Goal: Transaction & Acquisition: Purchase product/service

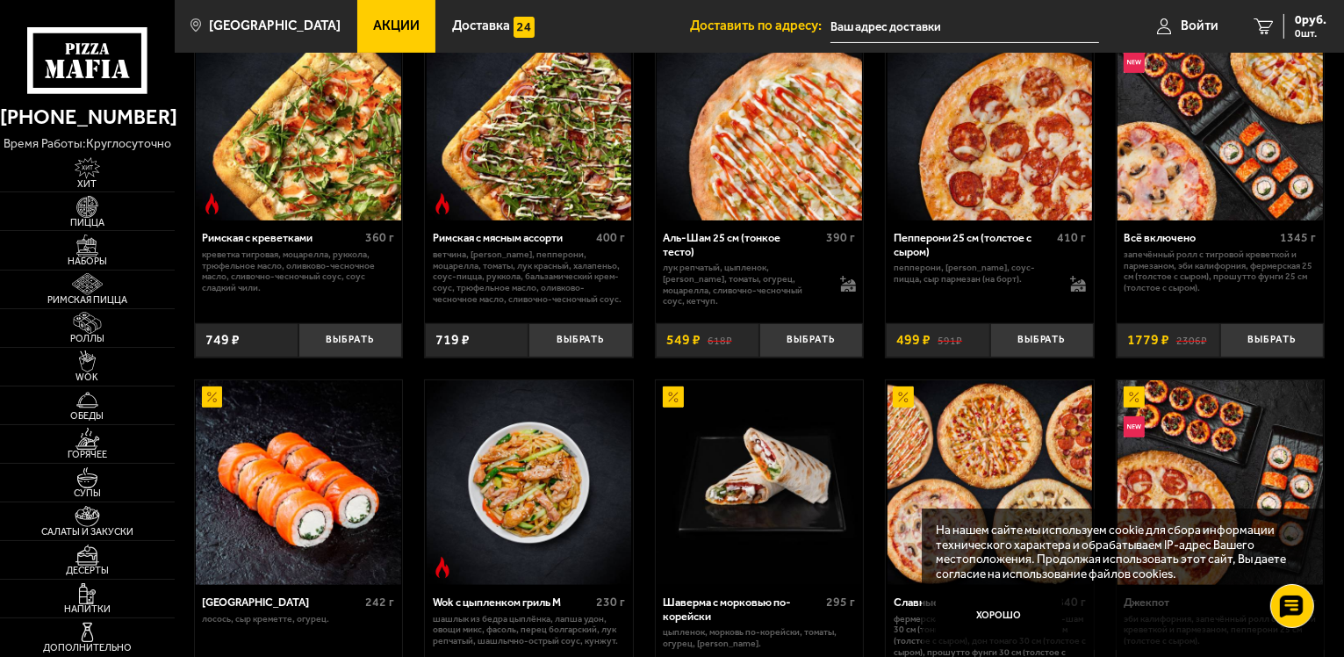
scroll to position [378, 0]
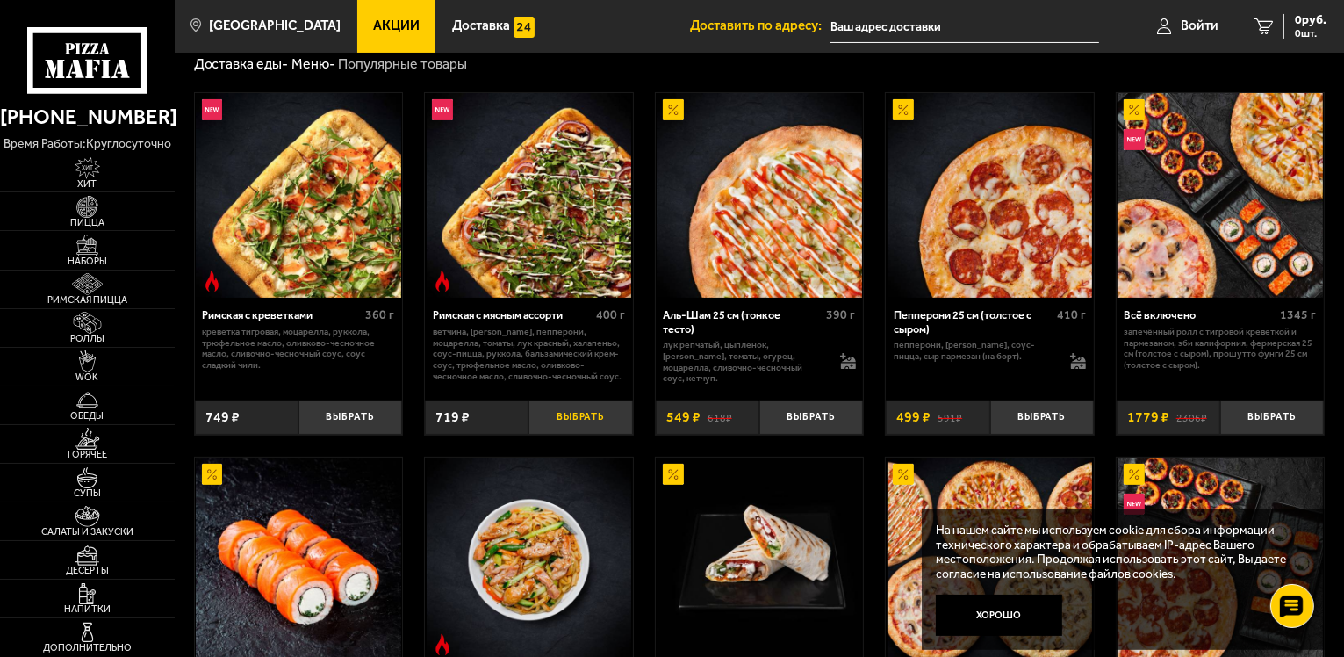
click at [576, 413] on button "Выбрать" at bounding box center [581, 417] width 104 height 34
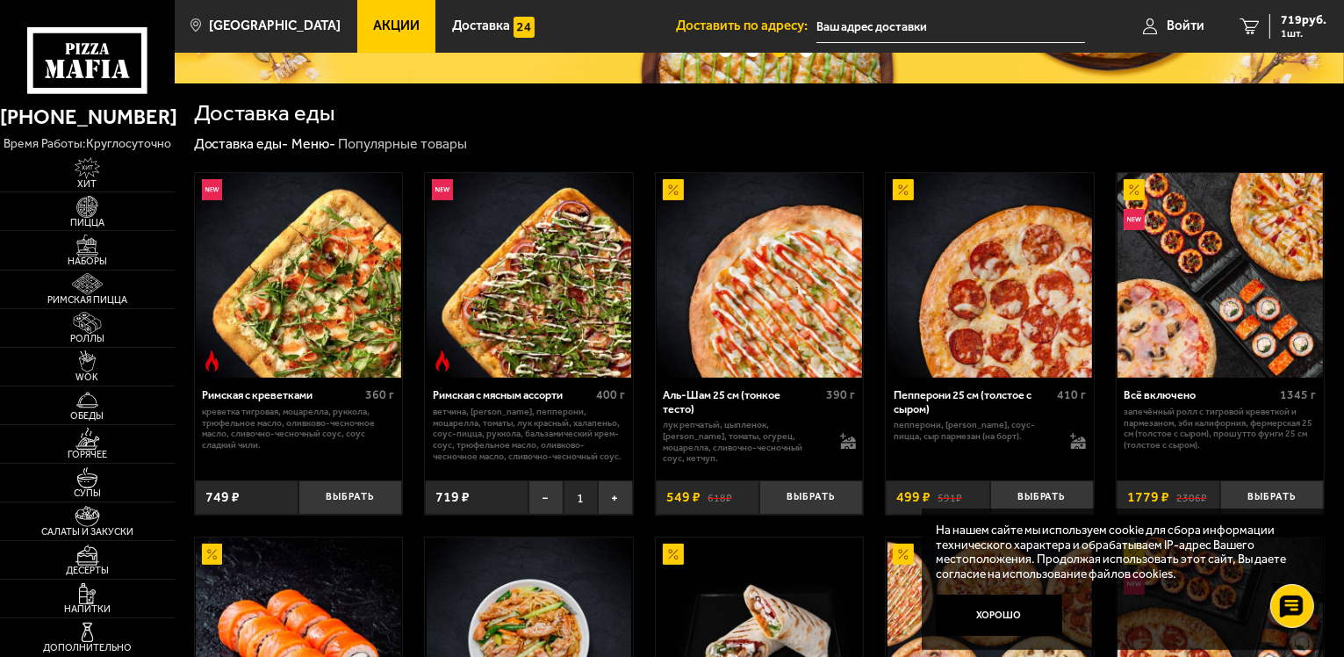
scroll to position [298, 0]
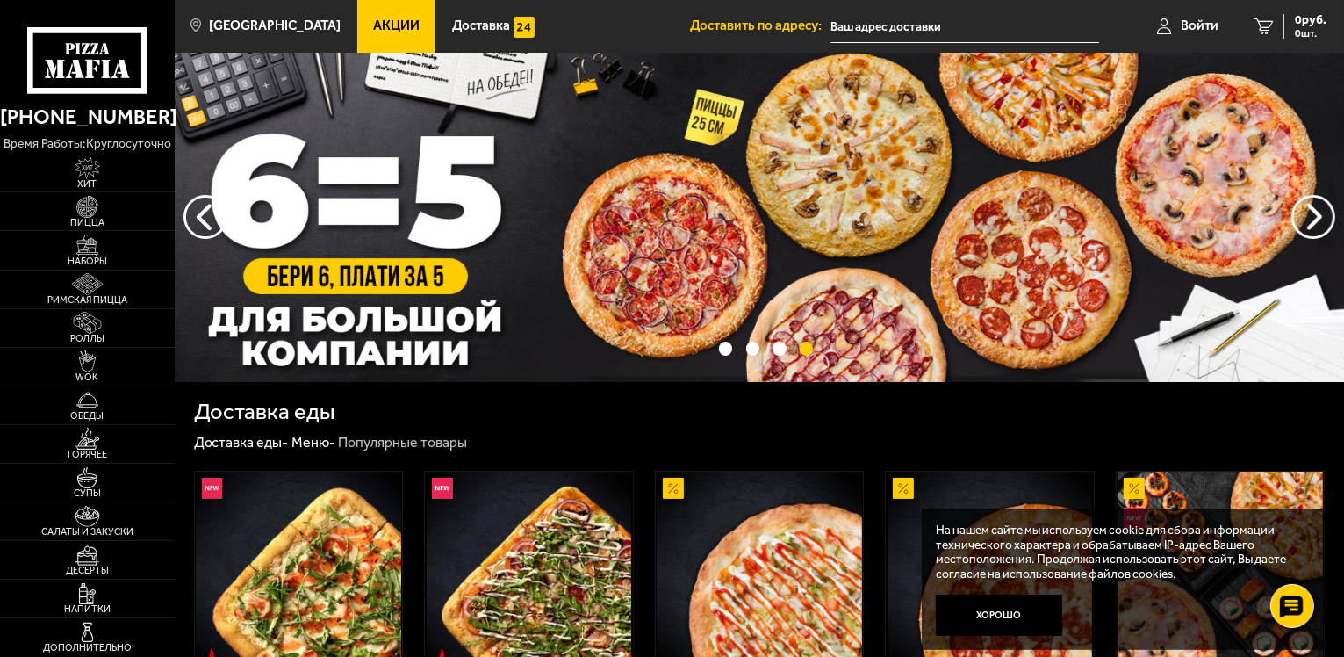
click at [856, 32] on input "text" at bounding box center [965, 27] width 269 height 32
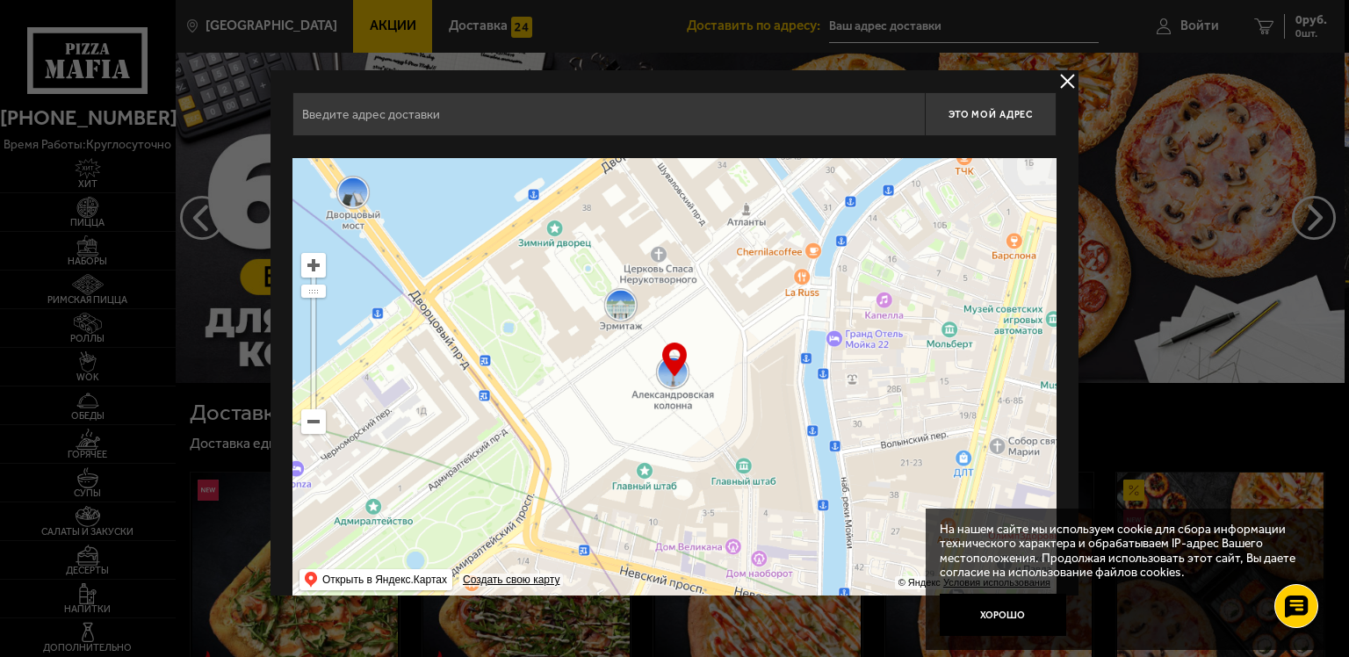
click at [522, 134] on input "text" at bounding box center [608, 114] width 632 height 44
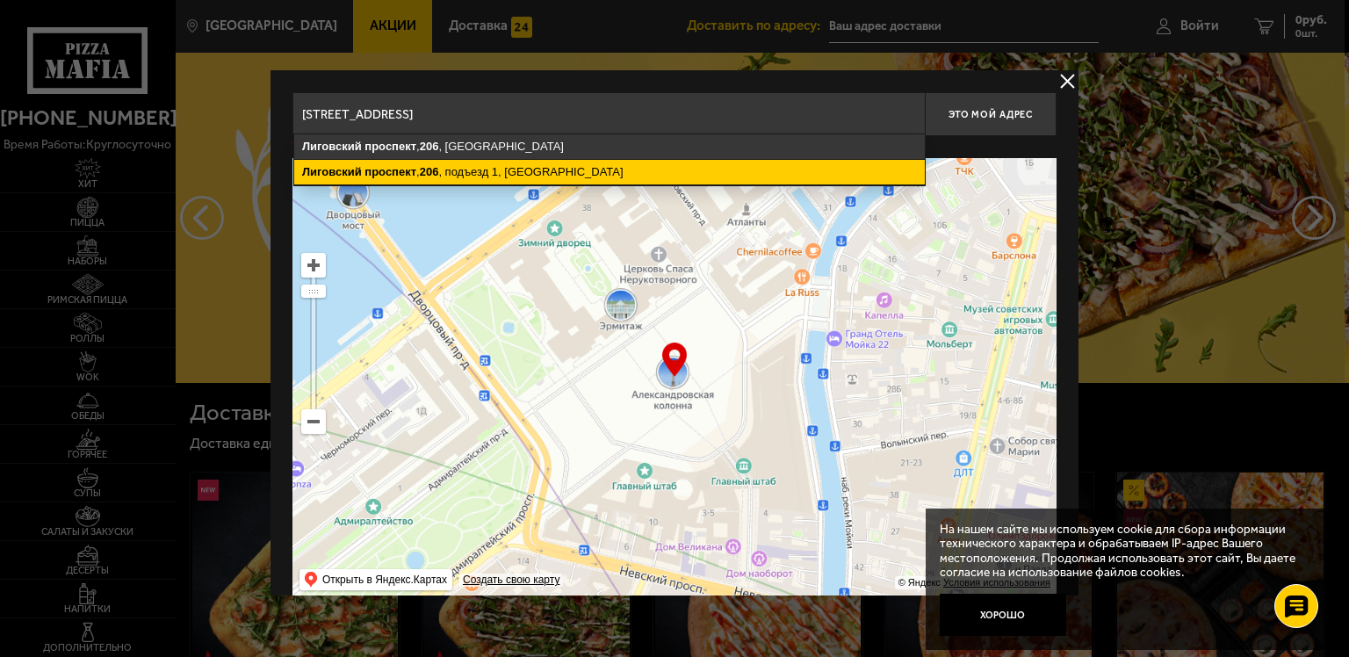
type input "Санкт-Петербург, Лиговский проспект, 206, подъезд 1"
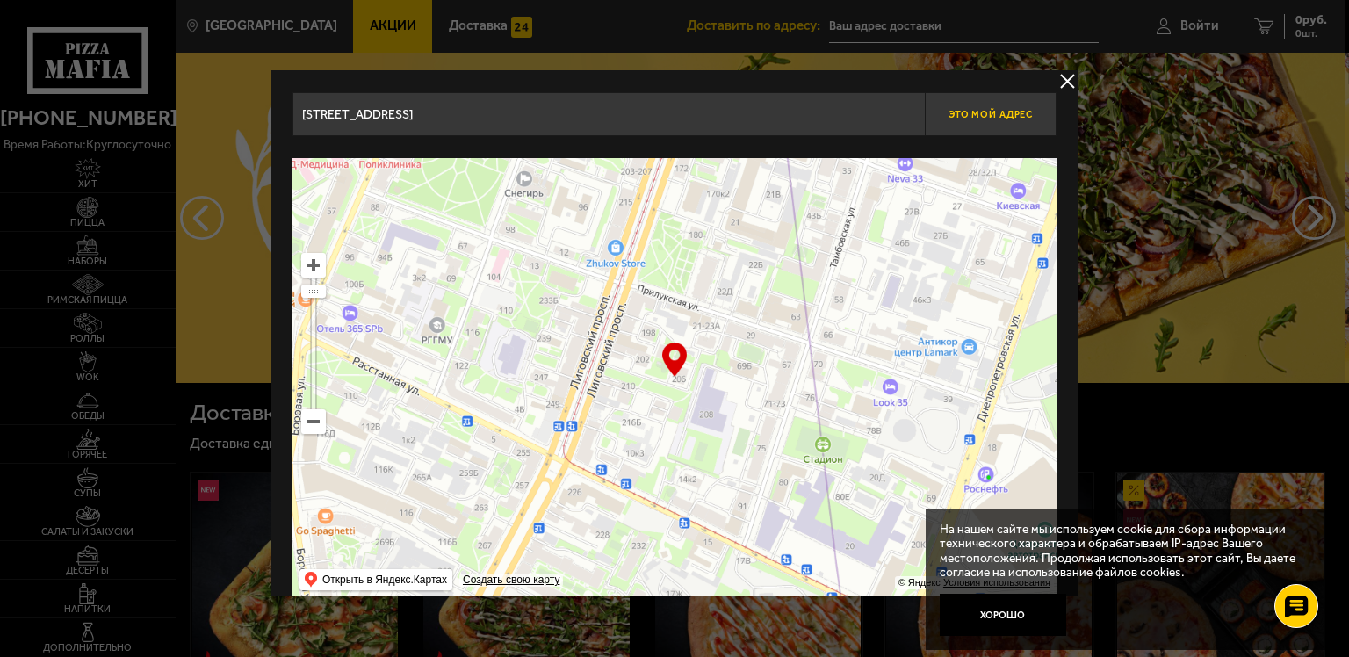
click at [981, 126] on button "Это мой адрес" at bounding box center [990, 114] width 132 height 44
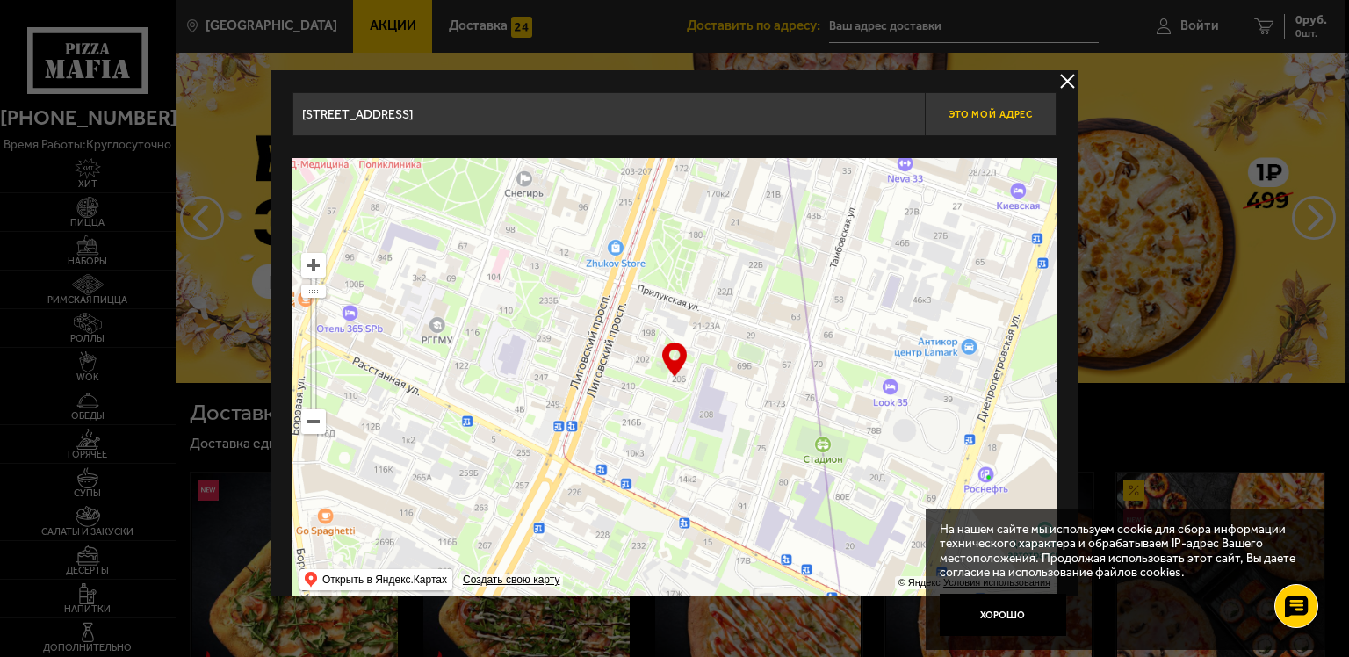
type input "Лиговский проспект, 206, подъезд 1"
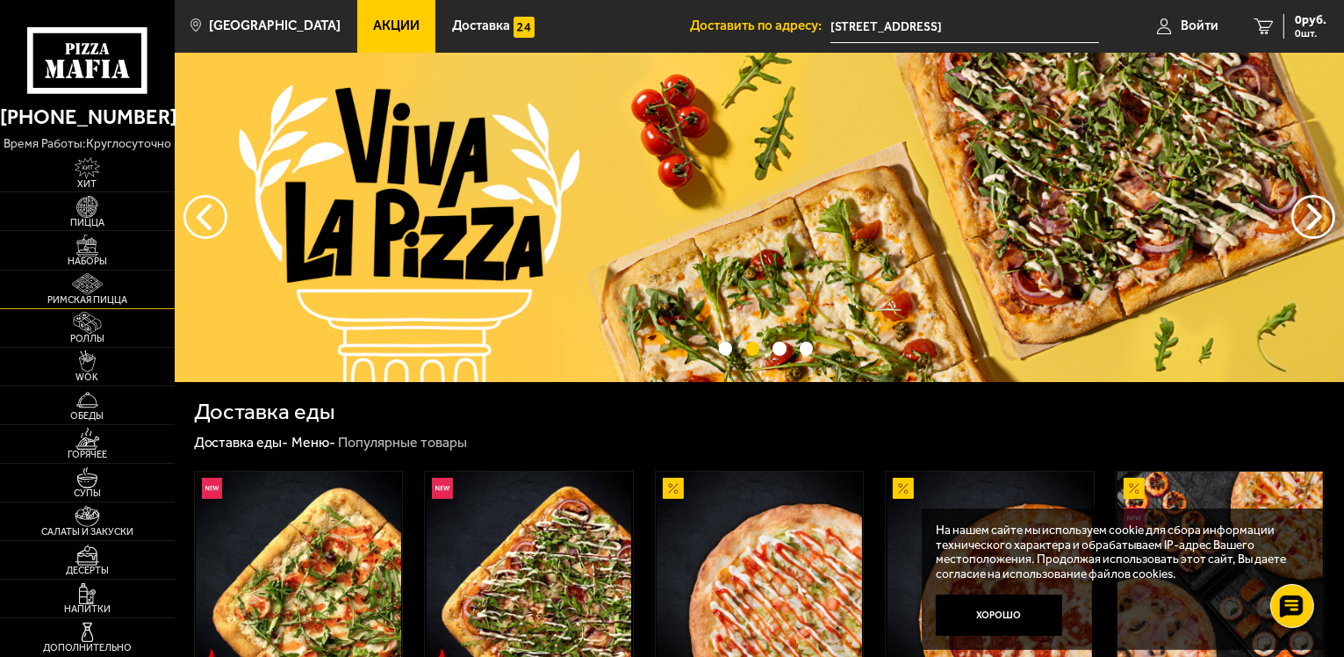
click at [77, 300] on span "Римская пицца" at bounding box center [87, 300] width 175 height 10
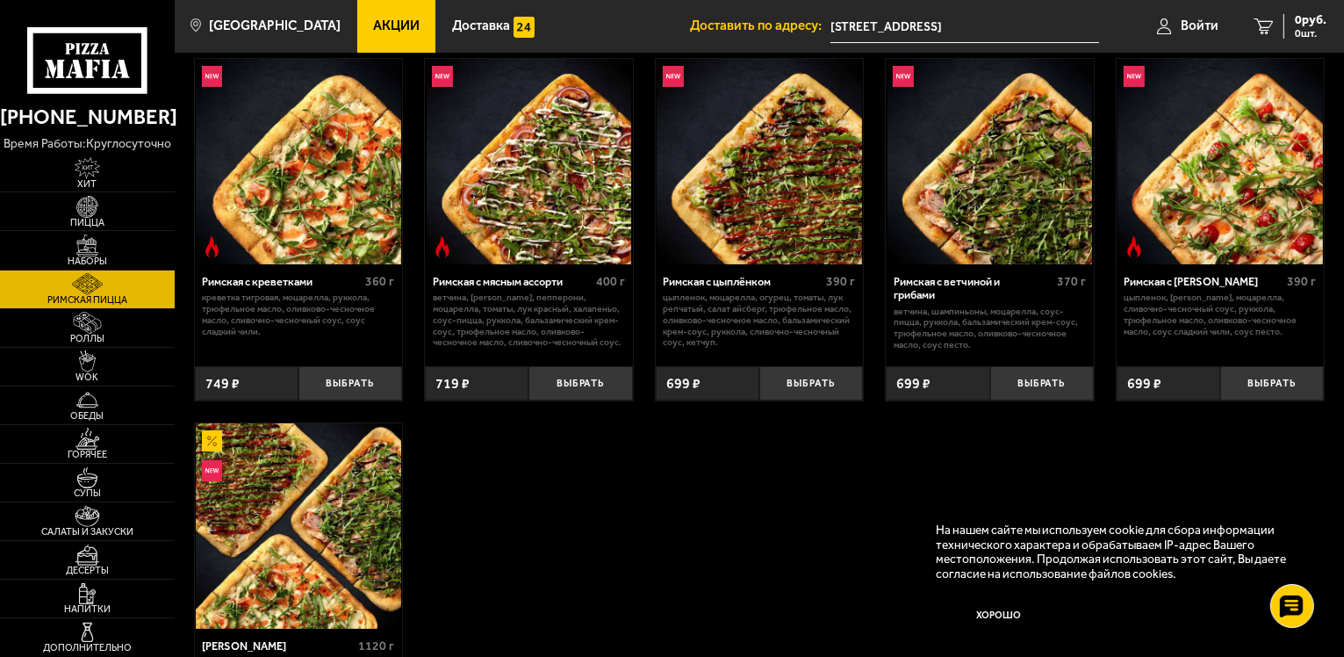
scroll to position [61, 0]
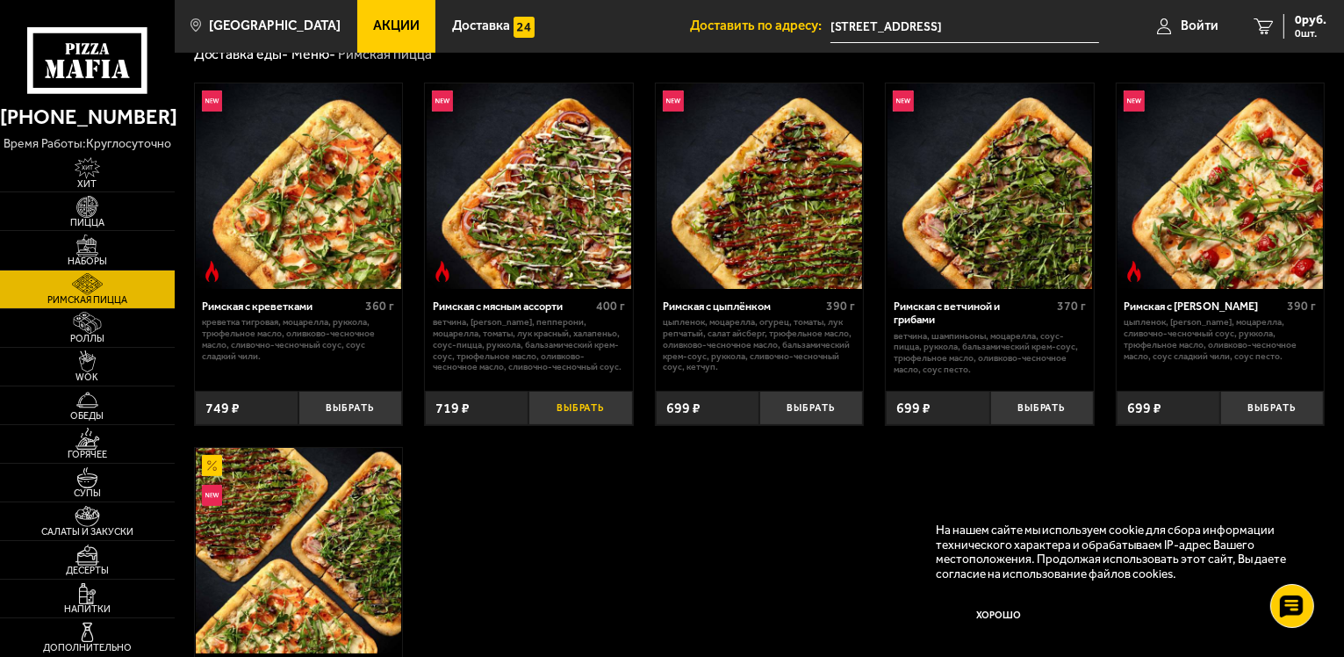
click at [560, 419] on button "Выбрать" at bounding box center [581, 408] width 104 height 34
click at [541, 415] on button "−" at bounding box center [546, 408] width 34 height 34
click at [351, 400] on button "Выбрать" at bounding box center [351, 408] width 104 height 34
click at [1307, 15] on span "1468 руб." at bounding box center [1300, 20] width 53 height 12
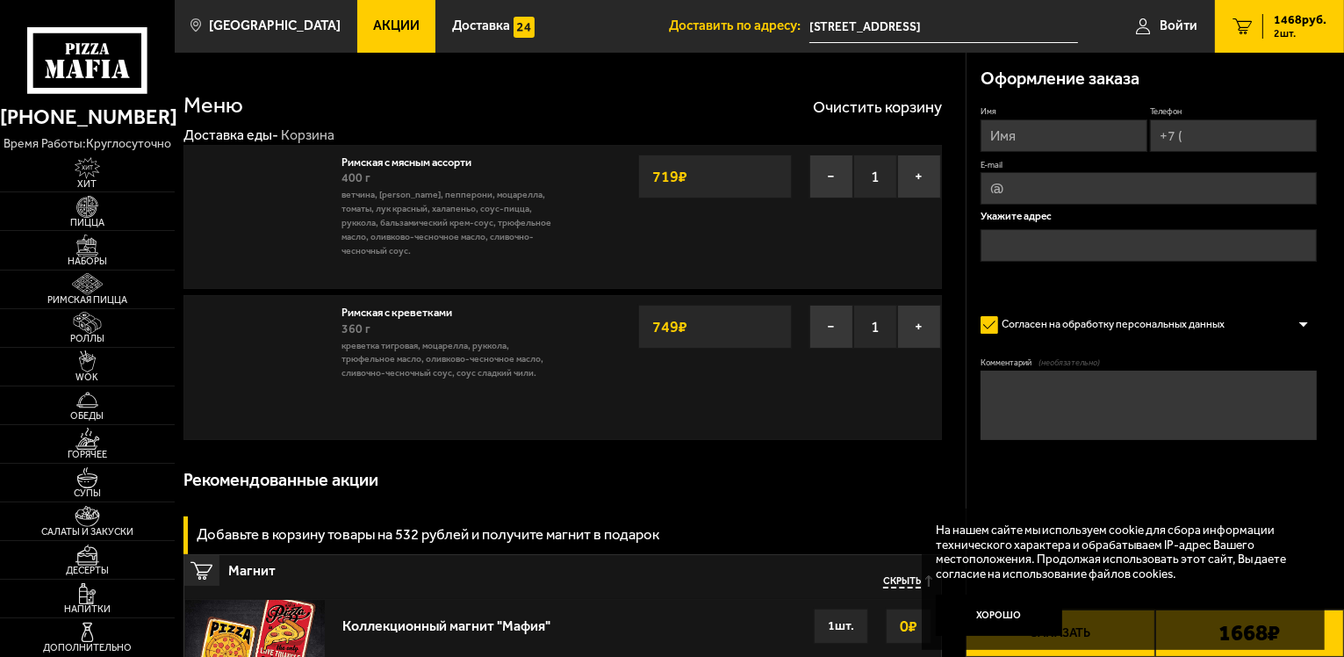
type input "Лиговский проспект, 206, подъезд 1"
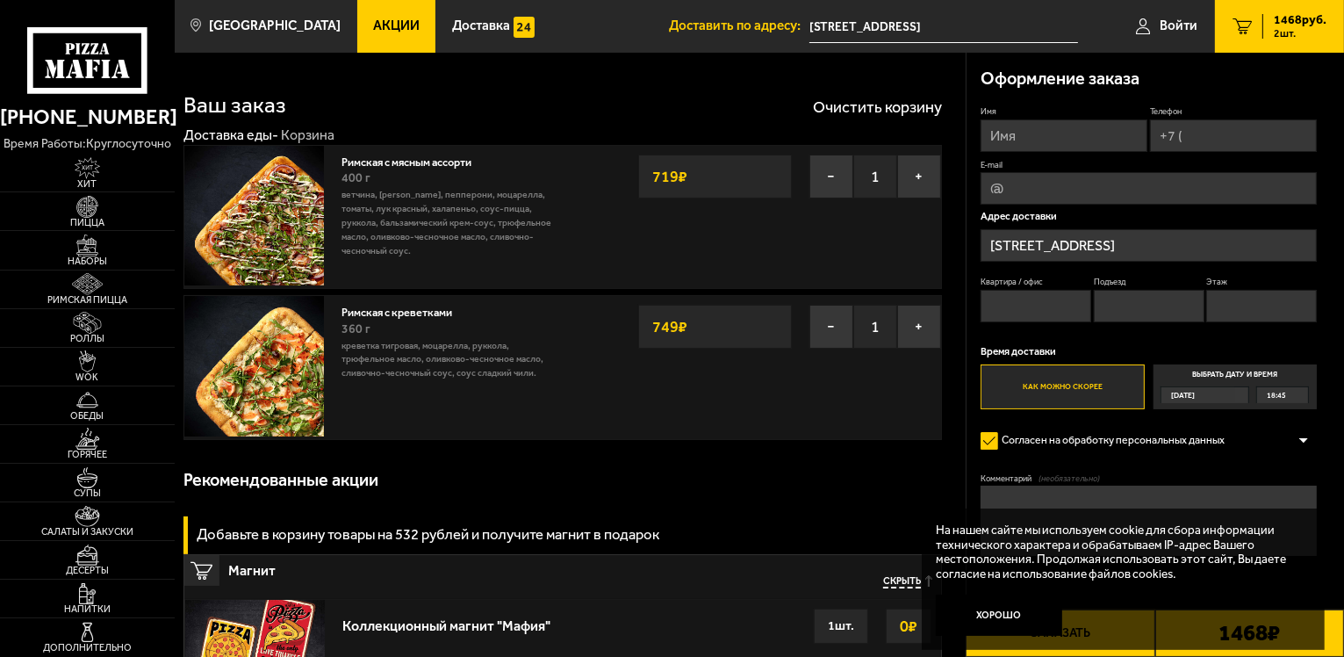
click at [596, 115] on div "Ваш заказ Очистить корзину" at bounding box center [562, 95] width 759 height 41
click at [1029, 123] on input "Имя" at bounding box center [1064, 135] width 167 height 32
type input "Диана"
click at [1201, 132] on input "Телефон" at bounding box center [1233, 135] width 167 height 32
type input "+7 (911) 022-45-07"
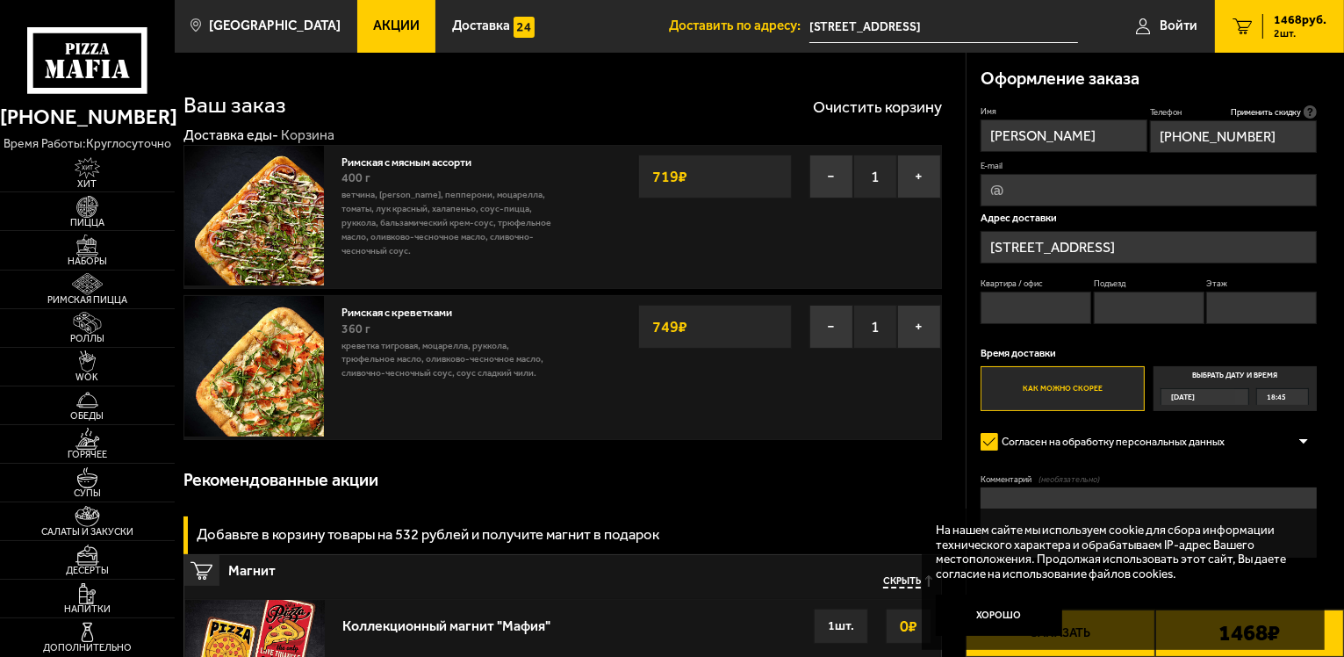
click at [1077, 189] on input "E-mail" at bounding box center [1149, 190] width 336 height 32
type input "diplom195@gmail.com"
click at [989, 318] on input "Квартира / офис" at bounding box center [1036, 307] width 111 height 32
type input "1"
click at [1175, 299] on input "Подъезд" at bounding box center [1149, 307] width 111 height 32
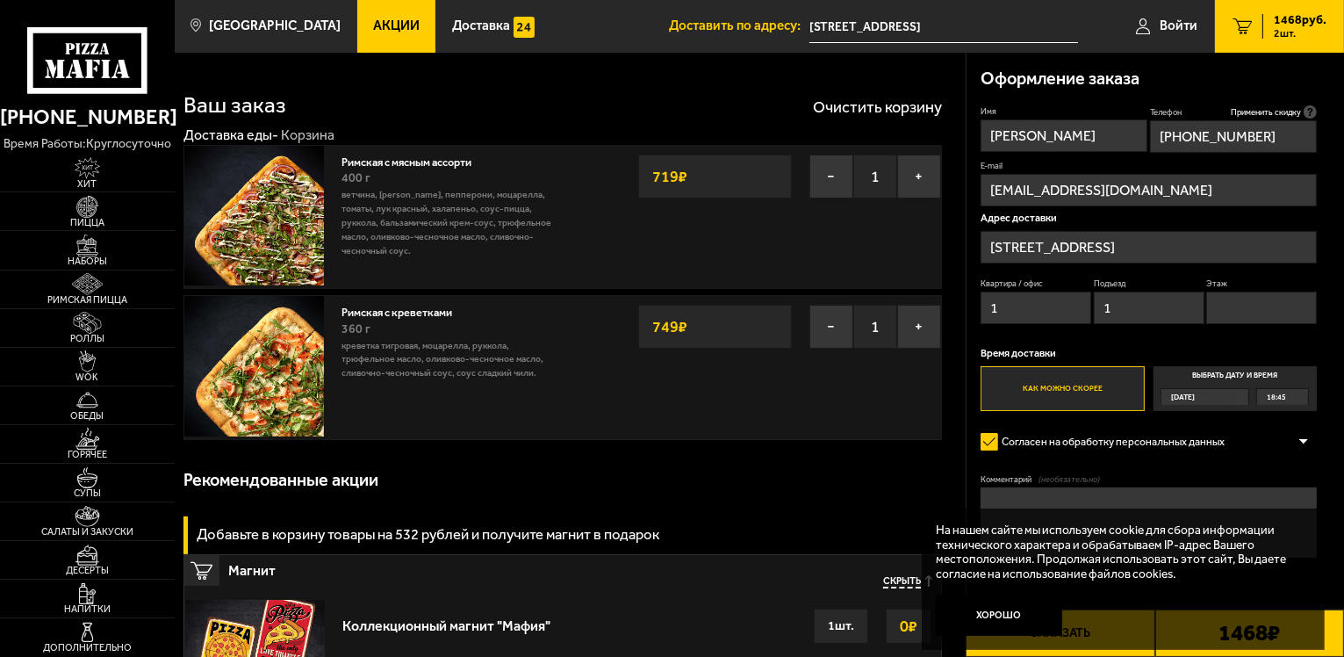
type input "1"
click at [1254, 319] on input "Этаж" at bounding box center [1261, 307] width 111 height 32
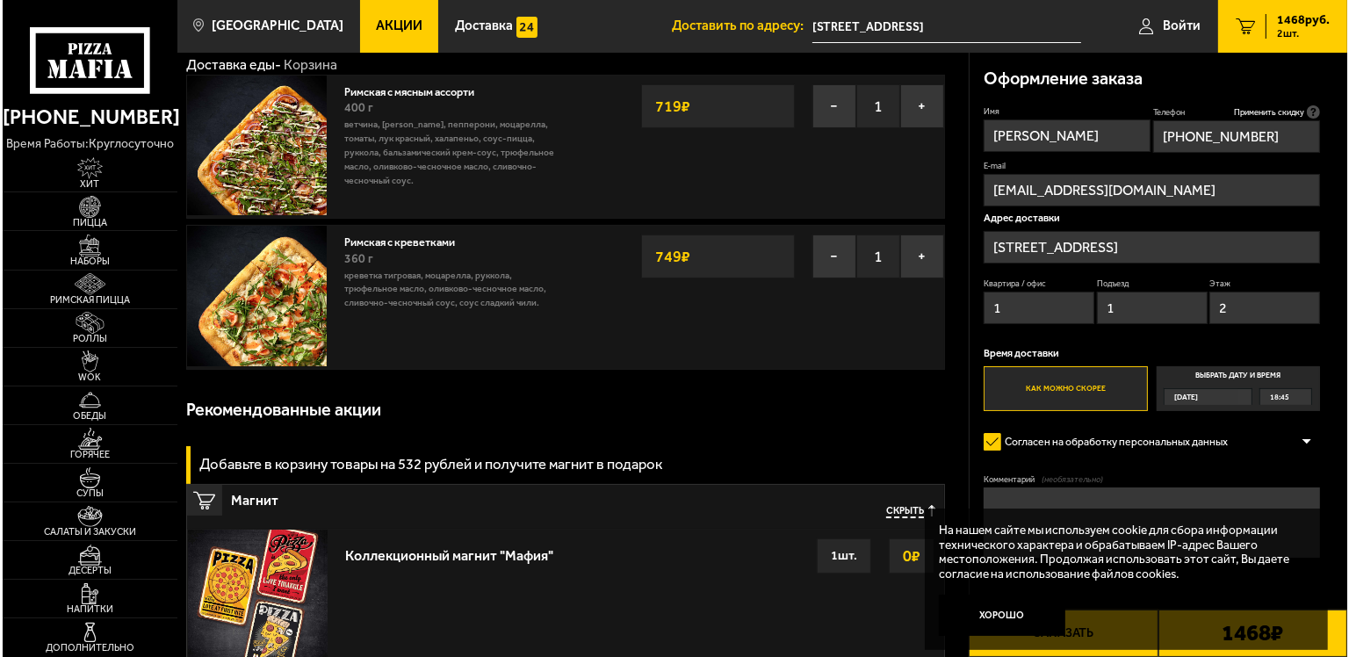
scroll to position [196, 0]
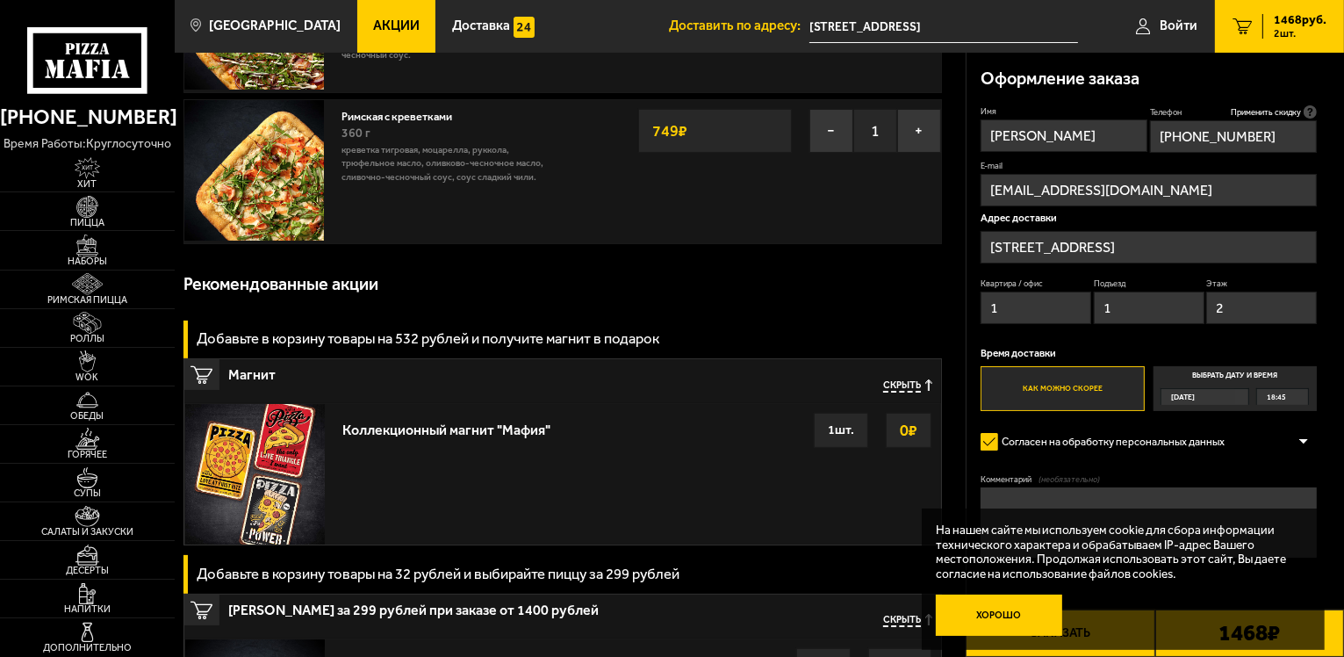
type input "2"
click at [975, 629] on button "Хорошо" at bounding box center [999, 615] width 126 height 42
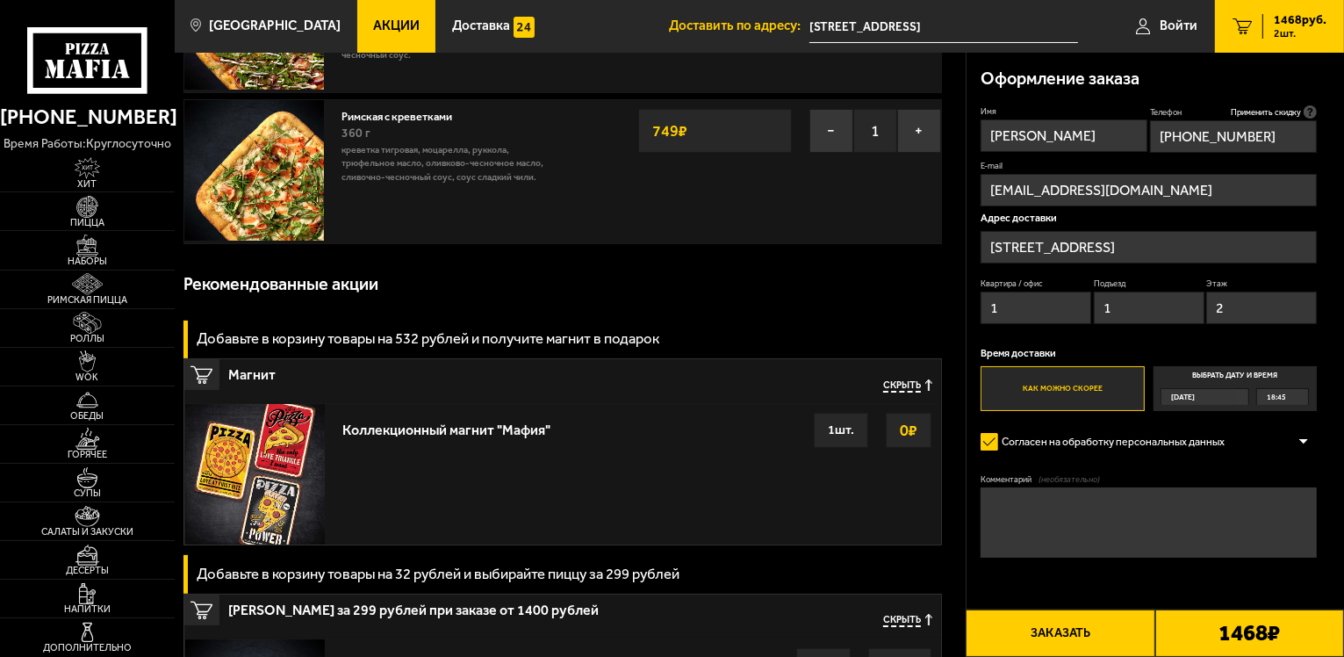
click at [1106, 630] on button "Заказать" at bounding box center [1060, 632] width 189 height 47
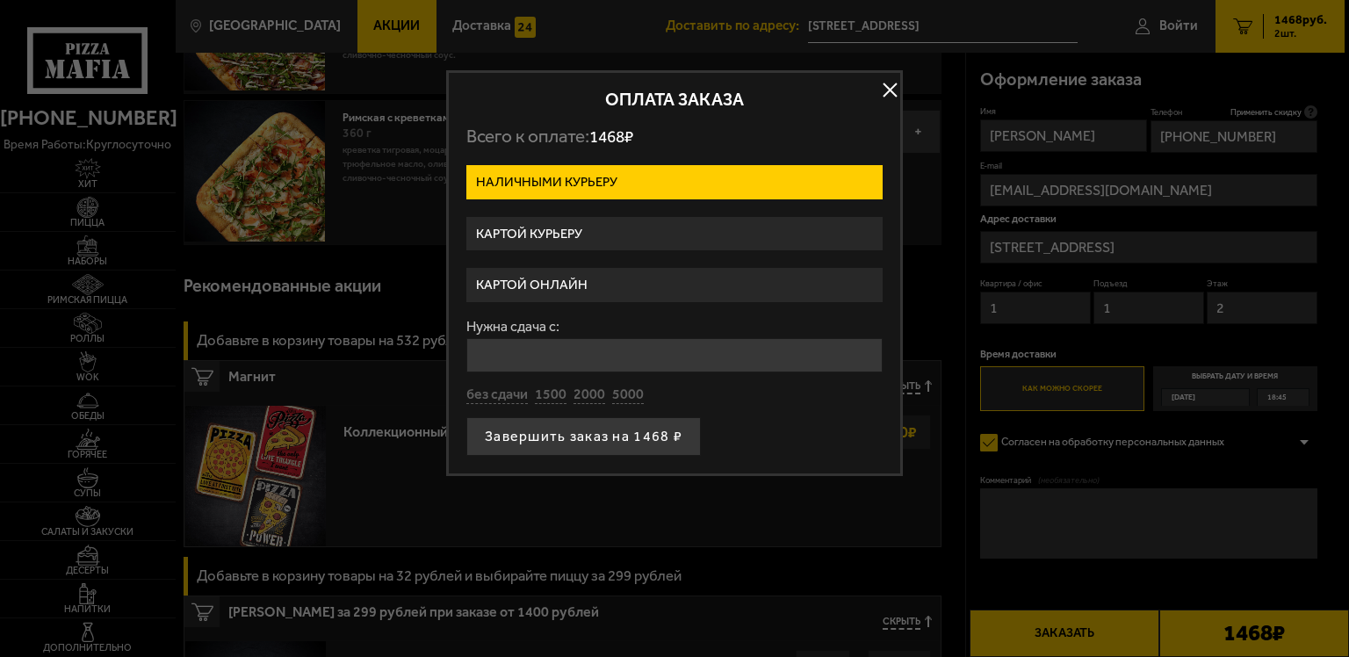
click at [574, 222] on label "Картой курьеру" at bounding box center [674, 234] width 416 height 34
click at [0, 0] on input "Картой курьеру" at bounding box center [0, 0] width 0 height 0
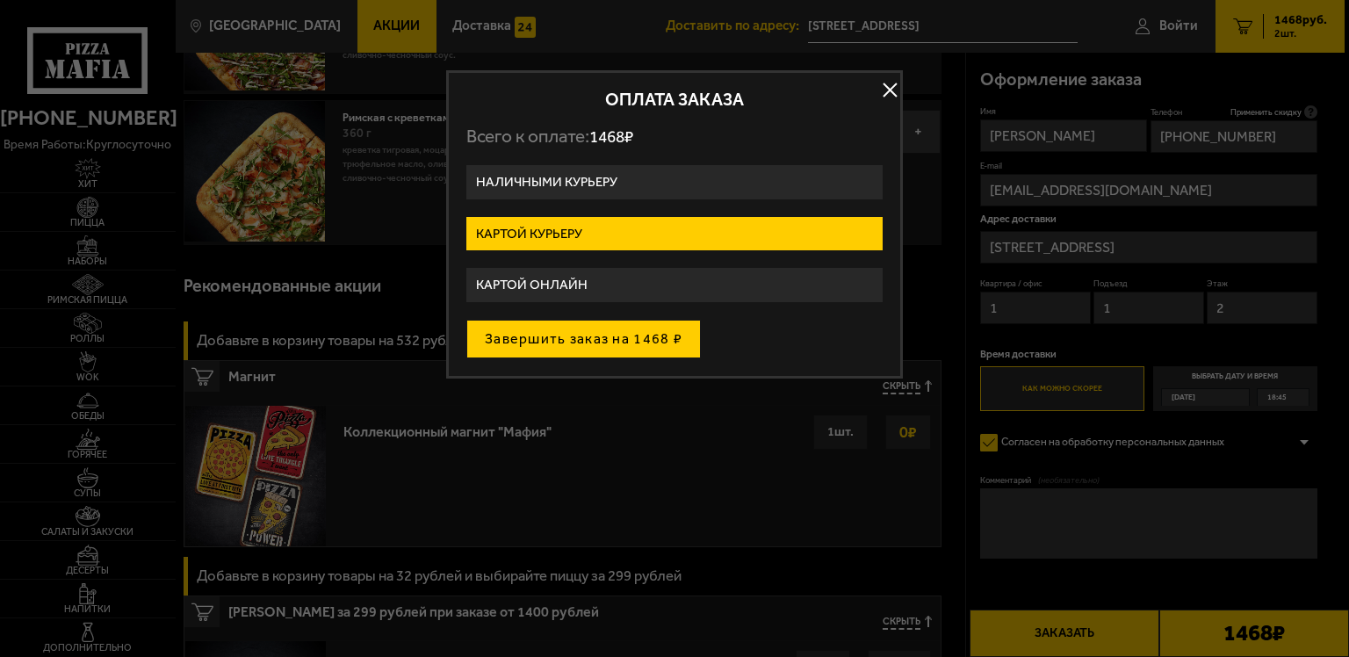
click at [658, 339] on button "Завершить заказ на 1468 ₽" at bounding box center [583, 339] width 234 height 39
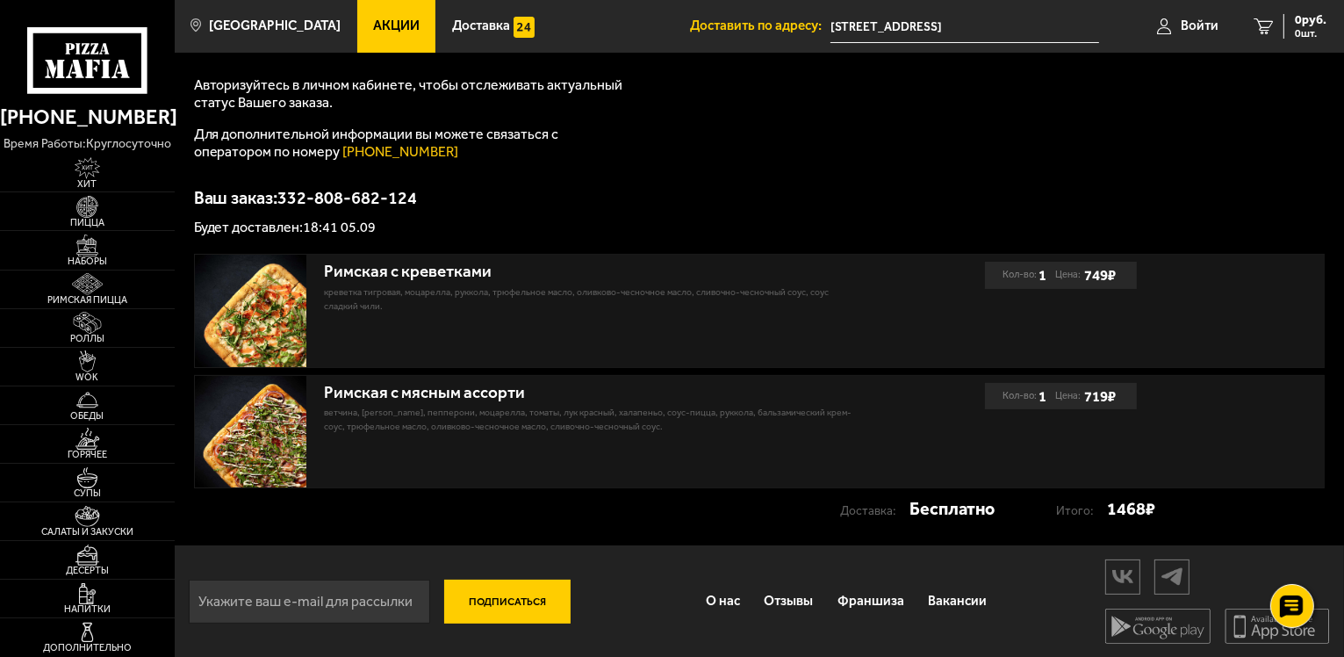
scroll to position [198, 0]
